Goal: Task Accomplishment & Management: Manage account settings

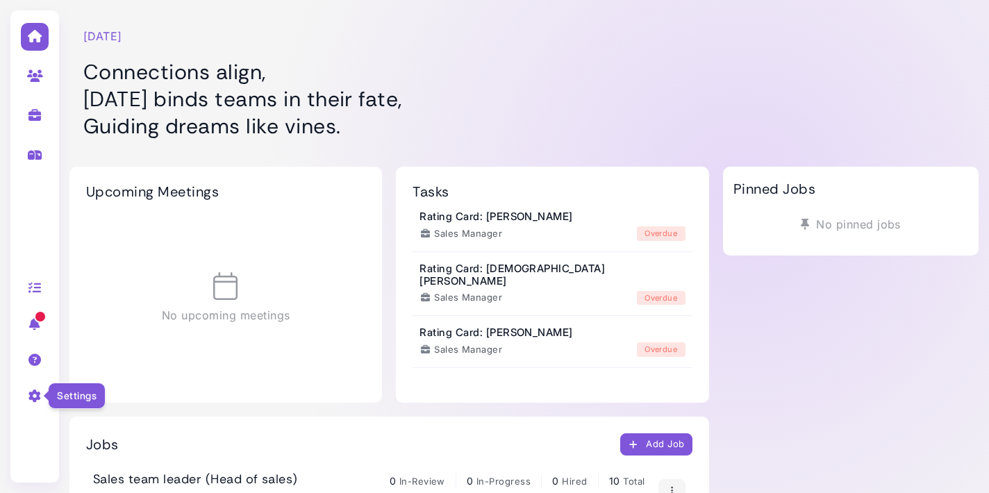
click at [29, 401] on icon at bounding box center [35, 396] width 16 height 13
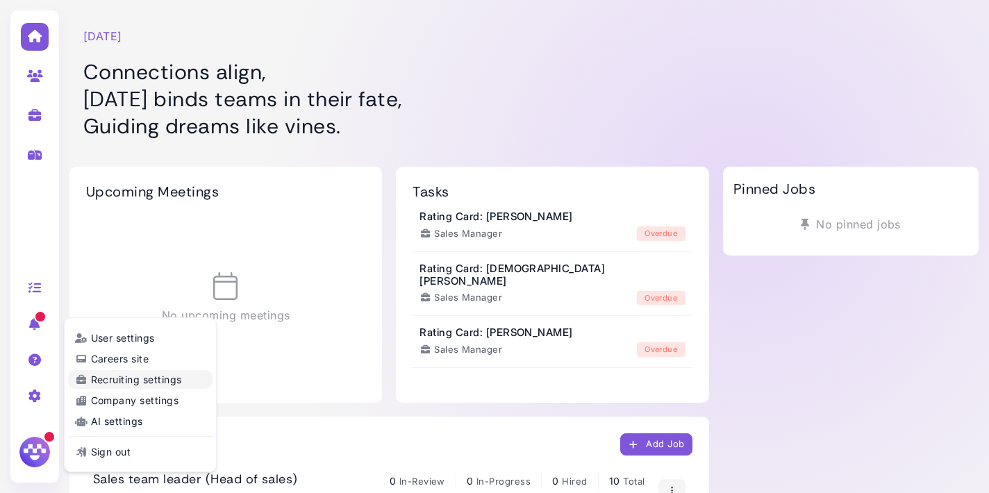
click at [116, 400] on link "Company settings" at bounding box center [140, 400] width 144 height 19
click at [116, 400] on div "Upcoming Meetings No upcoming meetings" at bounding box center [225, 285] width 313 height 236
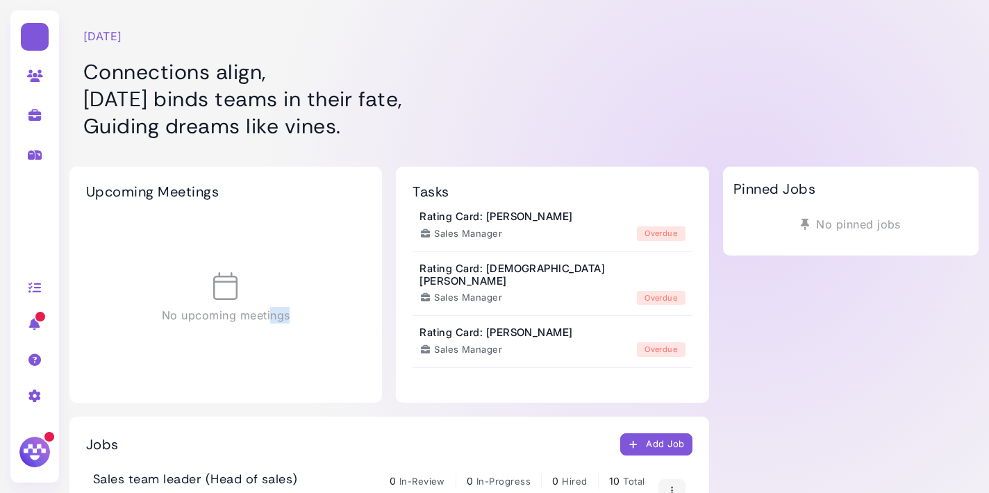
click at [116, 400] on div "Upcoming Meetings No upcoming meetings" at bounding box center [225, 285] width 313 height 236
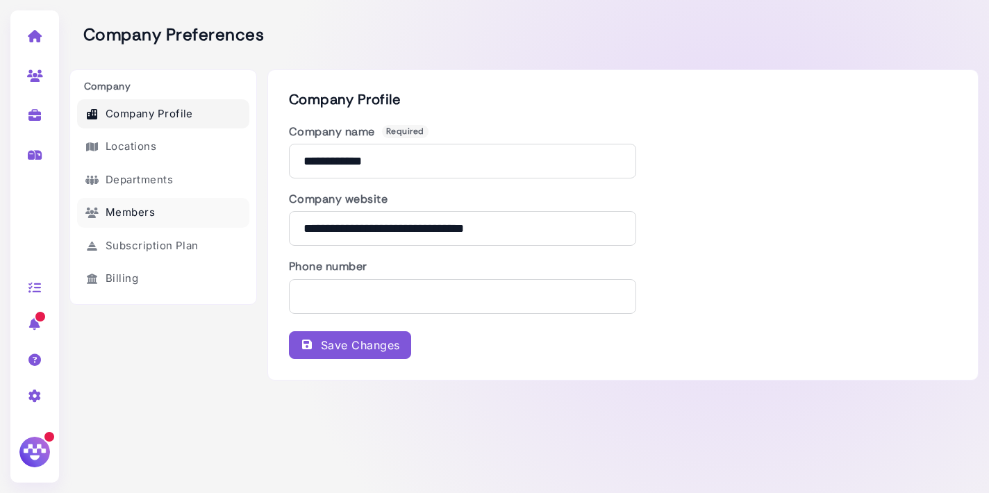
click at [156, 205] on link "Members" at bounding box center [163, 213] width 172 height 30
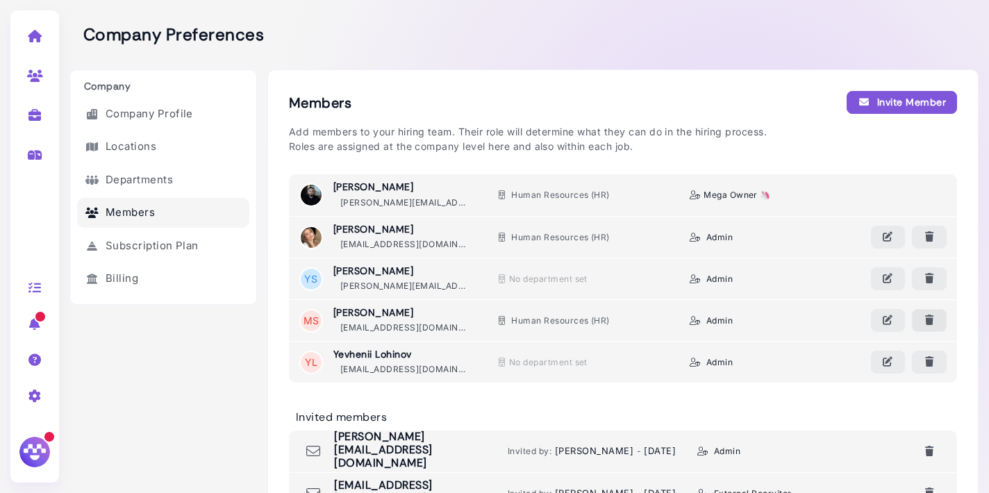
click at [928, 325] on icon "button" at bounding box center [929, 320] width 13 height 15
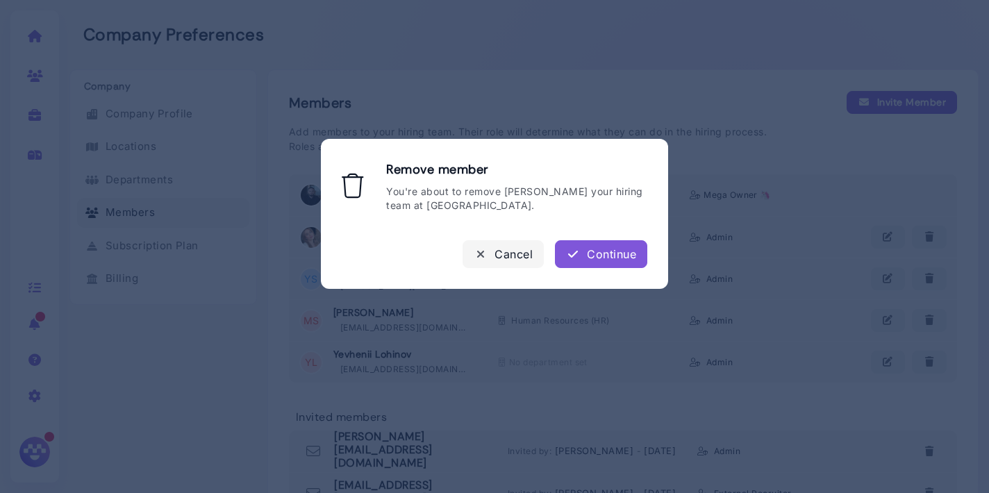
click at [624, 257] on div "Continue" at bounding box center [601, 254] width 70 height 17
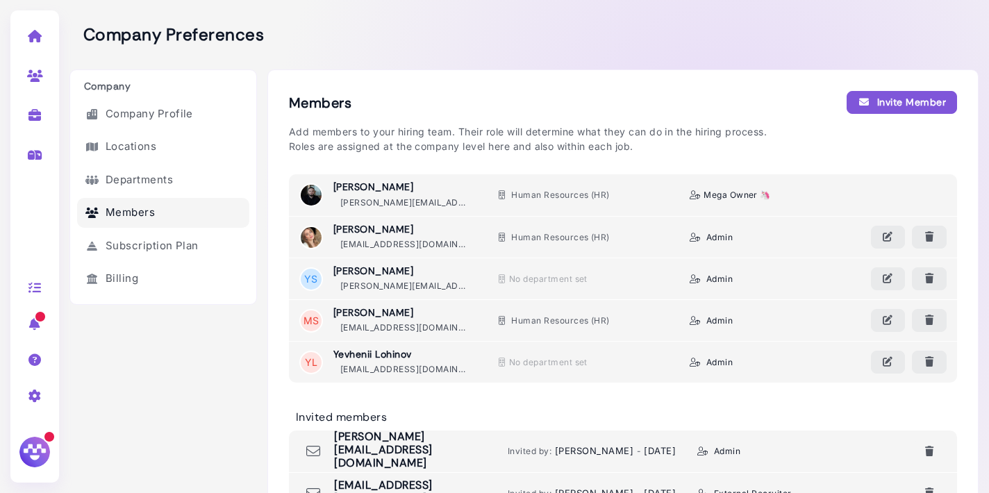
click at [883, 107] on div "Invite Member" at bounding box center [902, 102] width 88 height 15
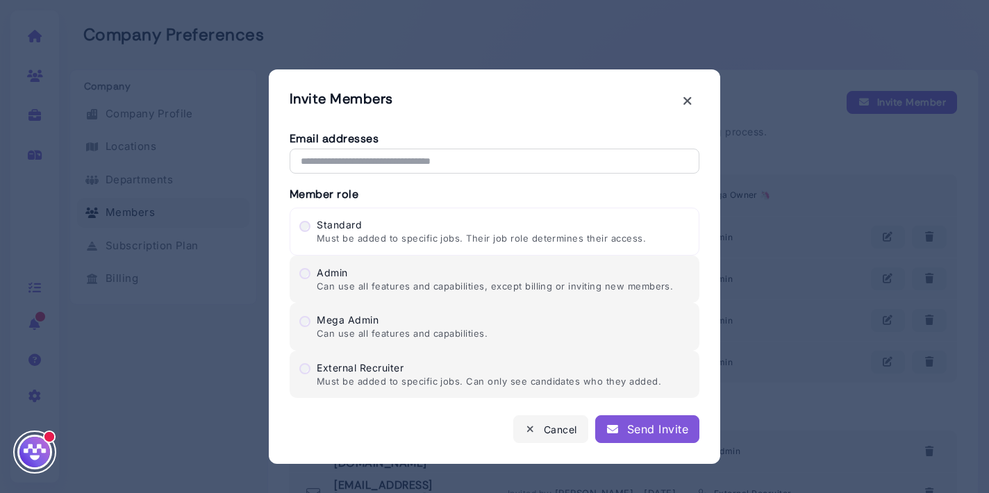
click at [511, 174] on div "Email addresses Member role Standard Must be added to specific jobs. Their job …" at bounding box center [495, 266] width 410 height 269
click at [509, 164] on input "text" at bounding box center [495, 161] width 410 height 25
paste input "**********"
type input "**********"
click at [406, 276] on div "Admin Can use all features and capabilities, except billing or inviting new mem…" at bounding box center [485, 279] width 381 height 28
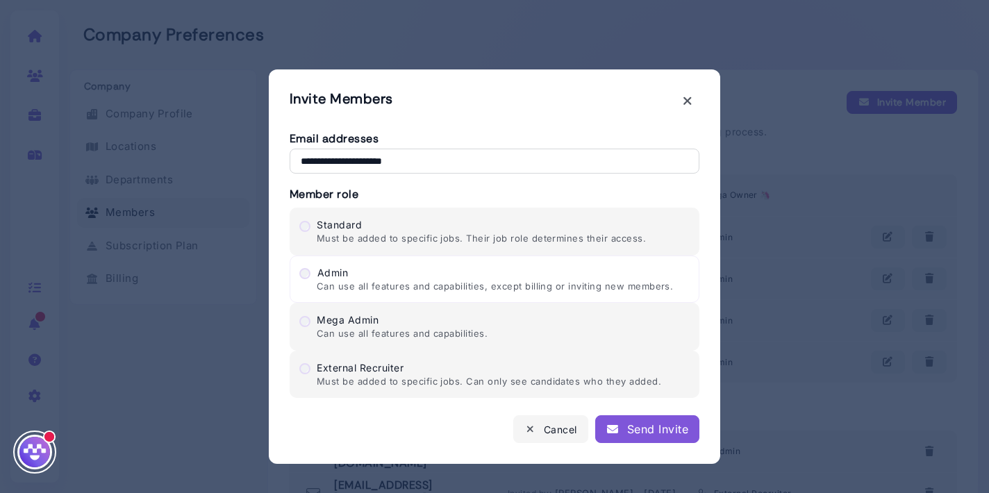
click at [638, 428] on div "Send Invite" at bounding box center [647, 429] width 82 height 17
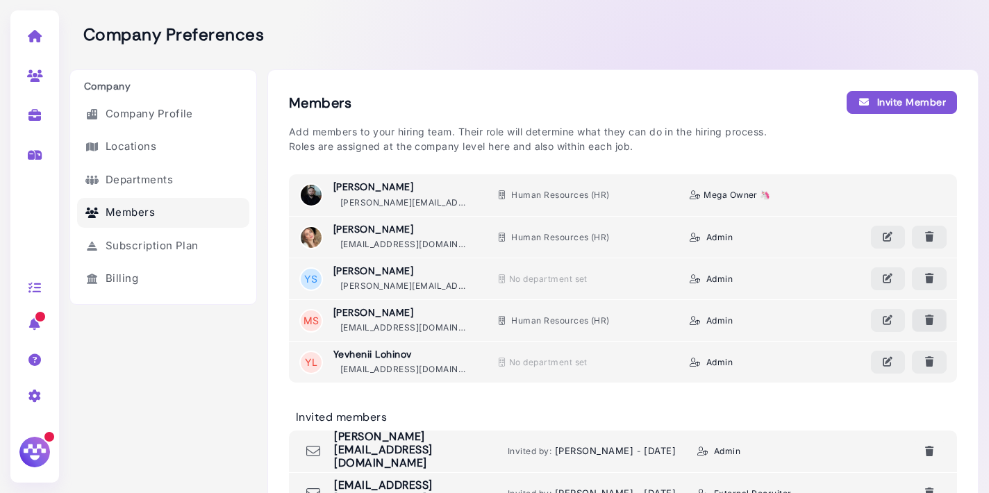
click at [926, 314] on icon "button" at bounding box center [929, 320] width 13 height 15
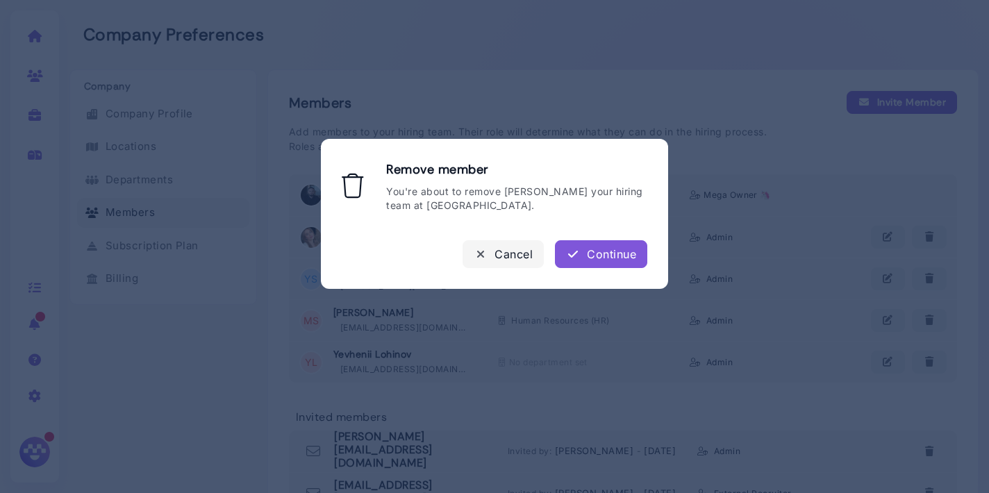
click at [590, 255] on div "Continue" at bounding box center [601, 254] width 70 height 17
